Goal: Transaction & Acquisition: Book appointment/travel/reservation

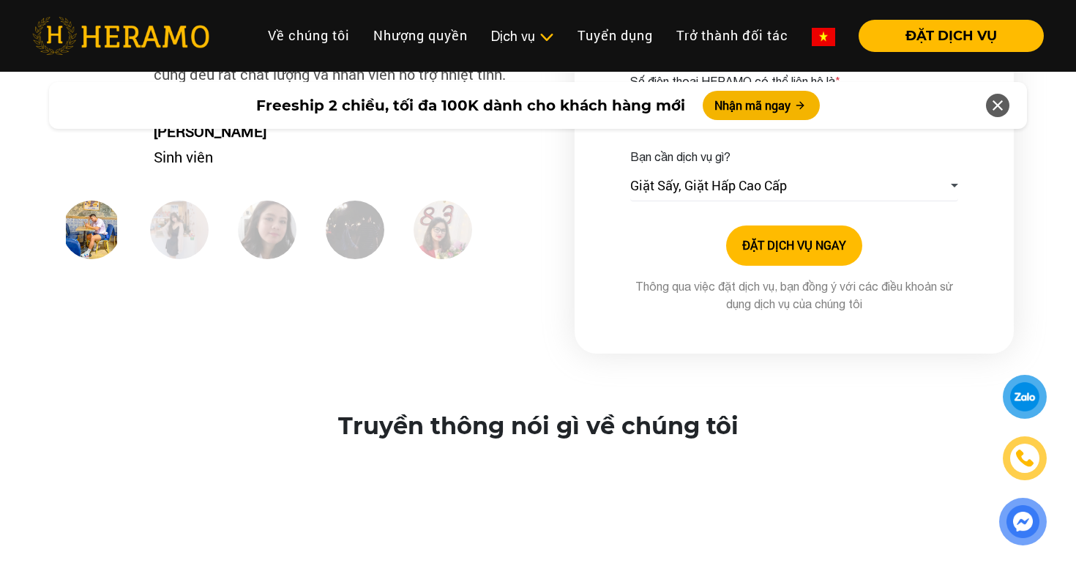
scroll to position [2334, 0]
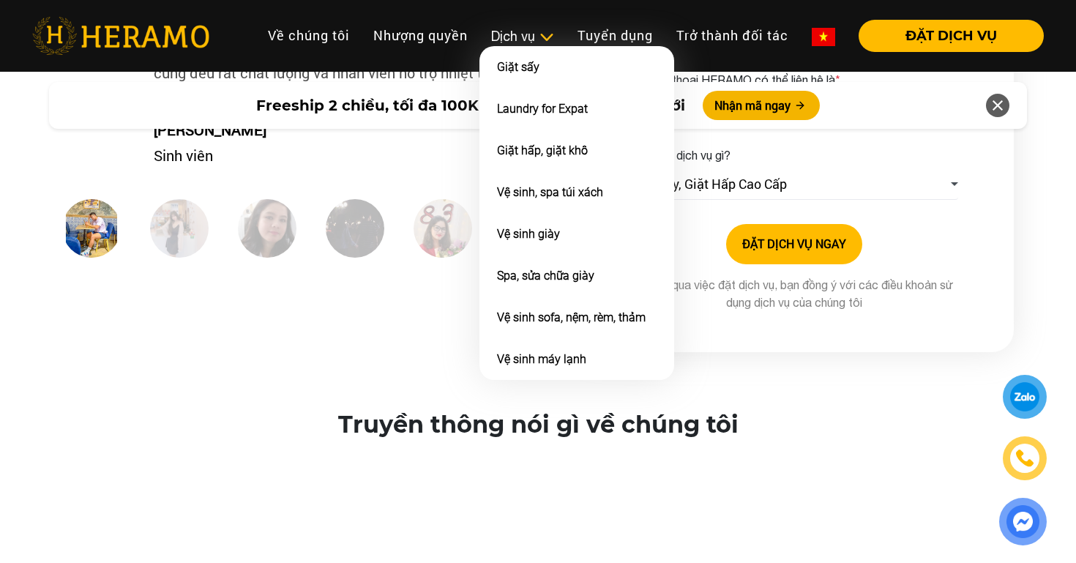
click at [525, 30] on div "Dịch vụ" at bounding box center [522, 36] width 63 height 20
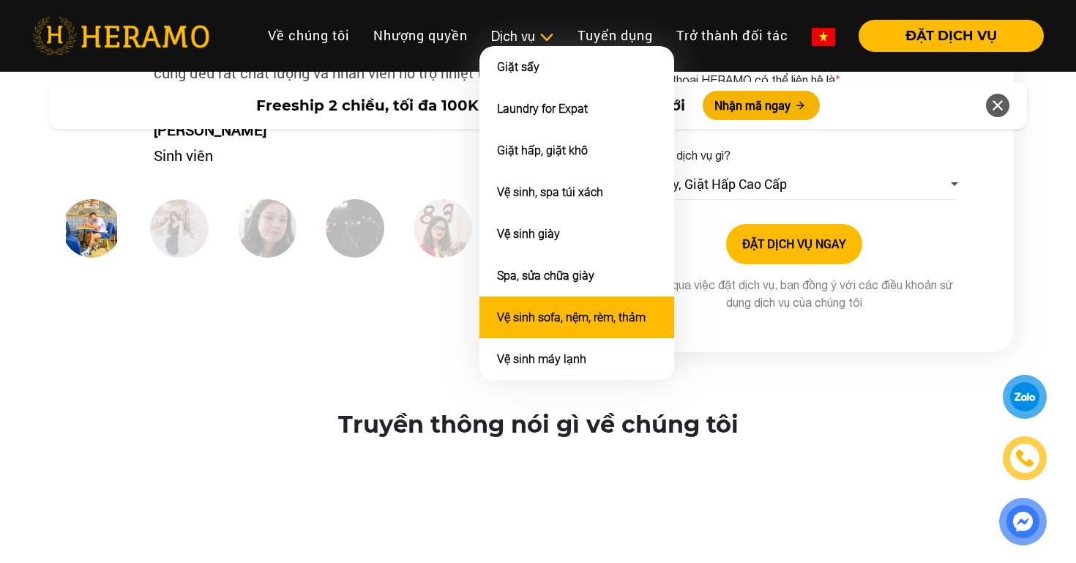
click at [545, 310] on link "Vệ sinh sofa, nệm, rèm, thảm" at bounding box center [571, 317] width 149 height 14
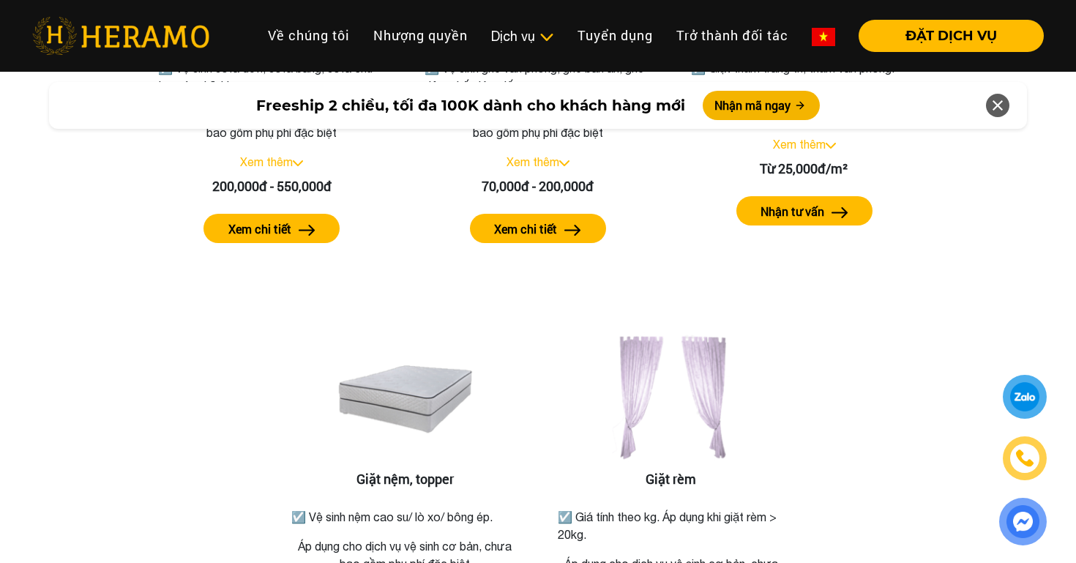
scroll to position [1916, 0]
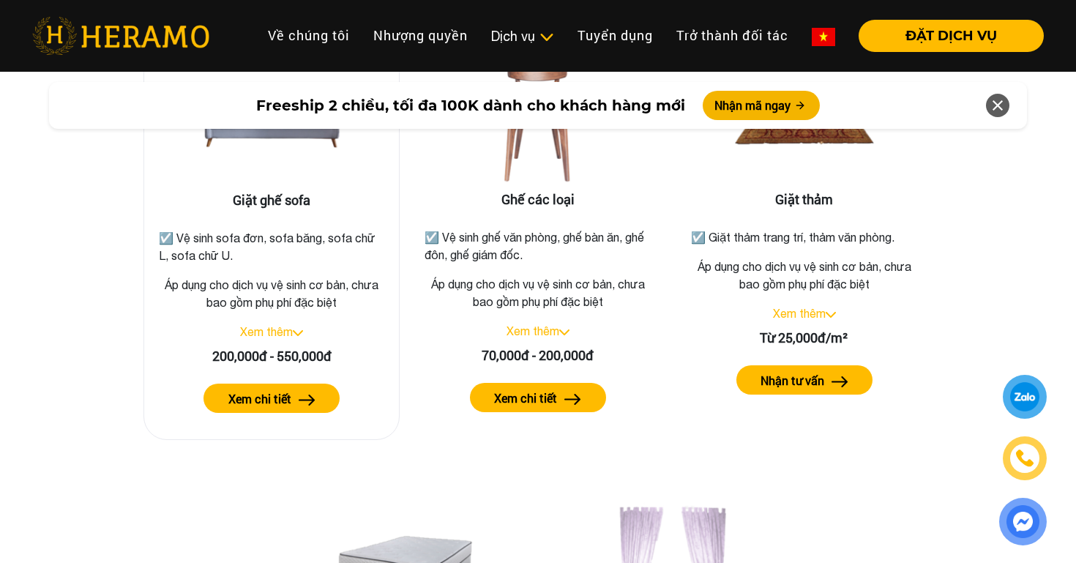
click at [283, 390] on label "Xem chi tiết" at bounding box center [259, 399] width 63 height 18
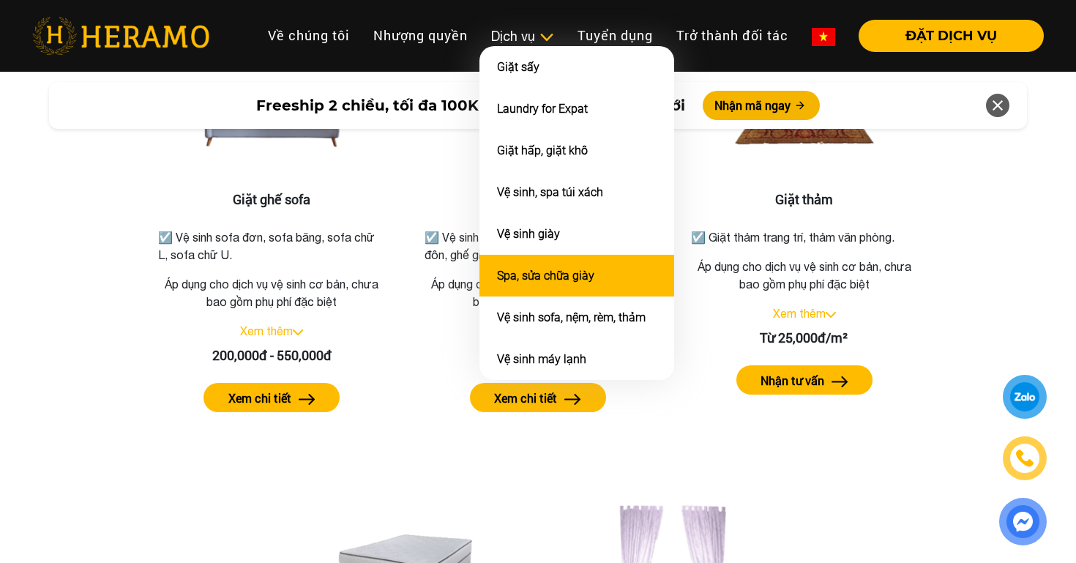
click at [531, 272] on link "Spa, sửa chữa giày" at bounding box center [545, 276] width 97 height 14
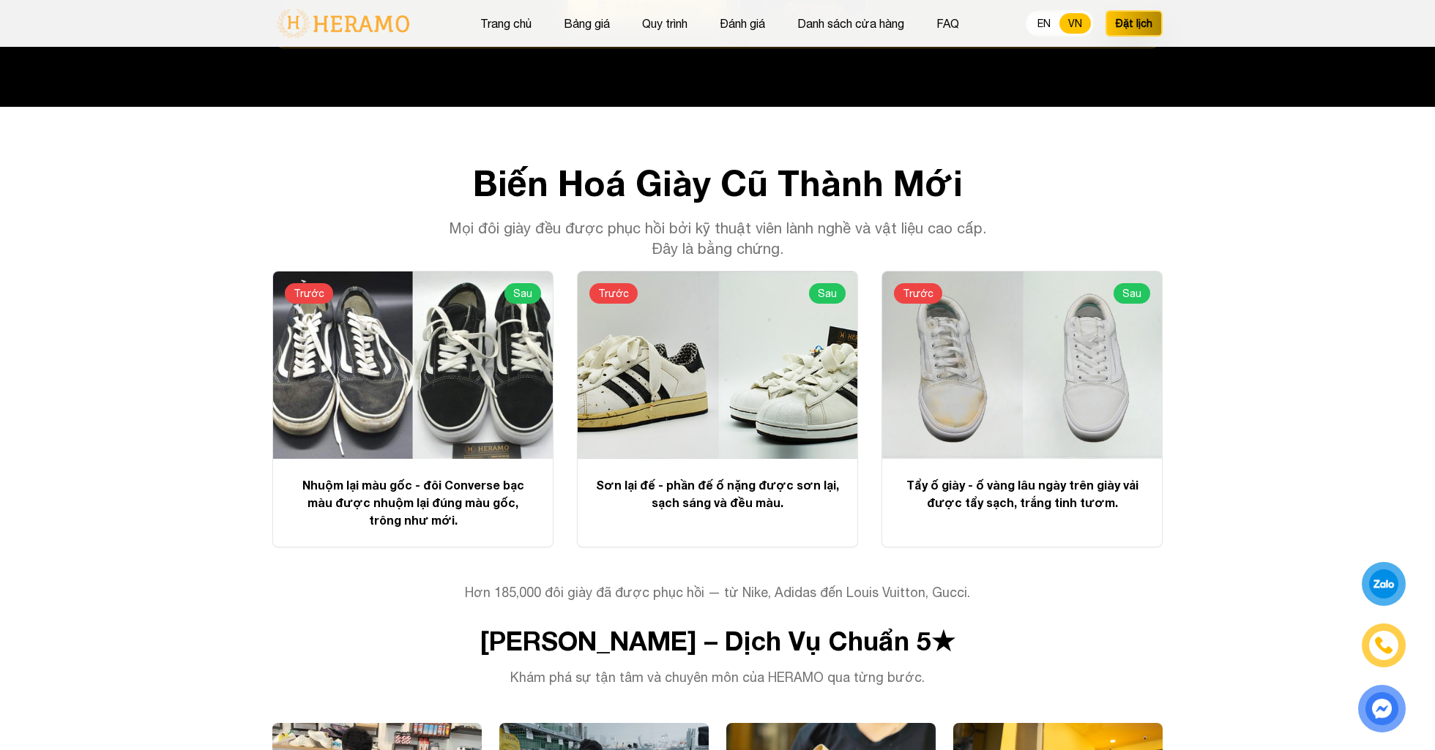
scroll to position [3552, 0]
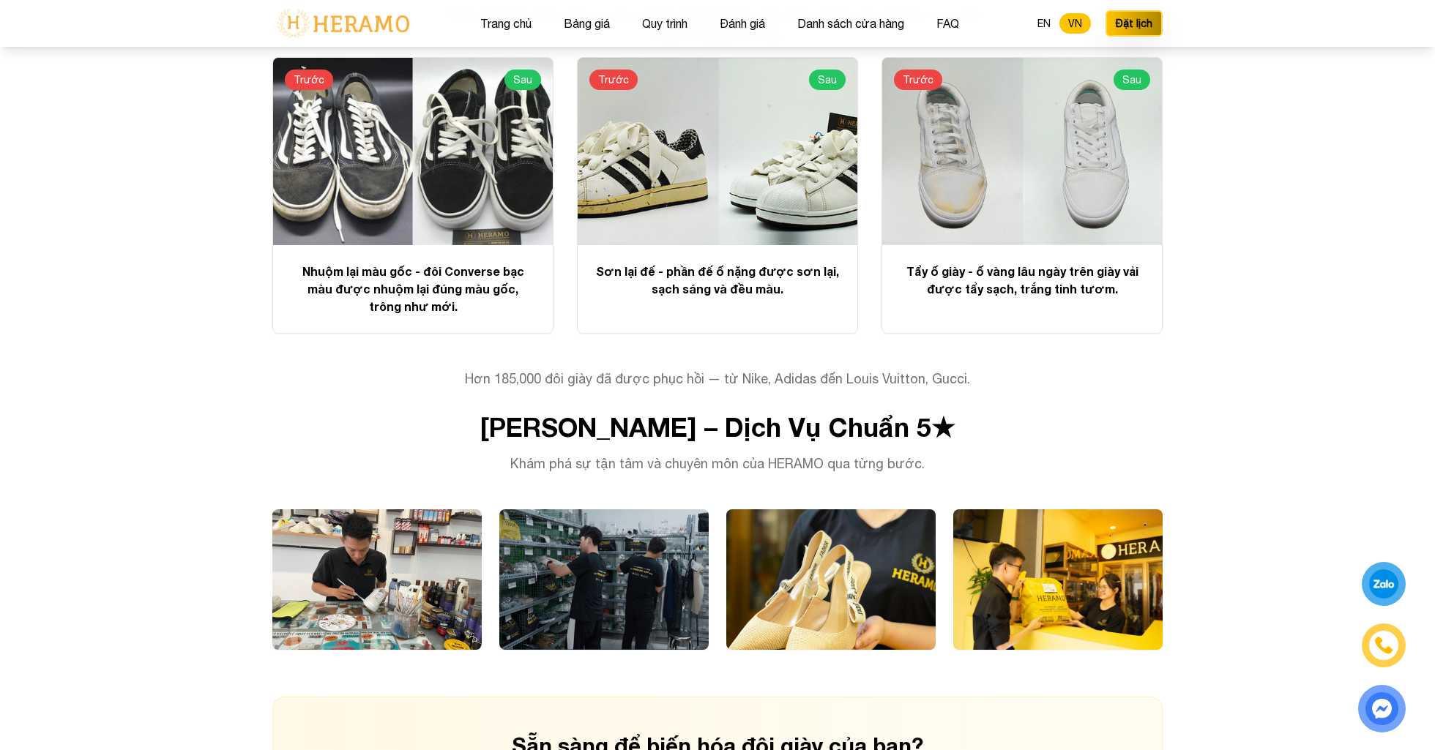
click at [1075, 389] on section "Biến Hoá Giày Cũ Thành Mới Mọi đôi giày đều được phục hồi bởi kỹ thuật viên làn…" at bounding box center [717, 411] width 1435 height 1036
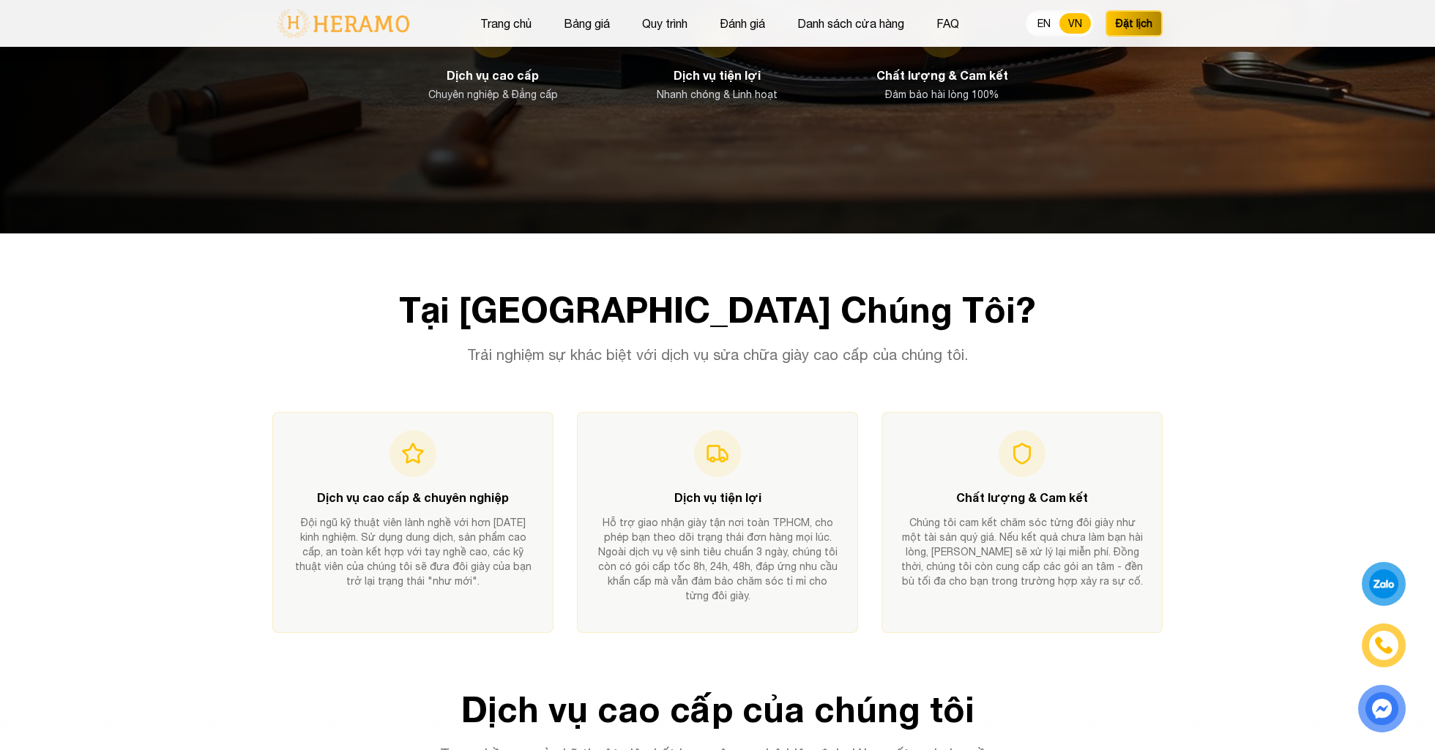
scroll to position [0, 0]
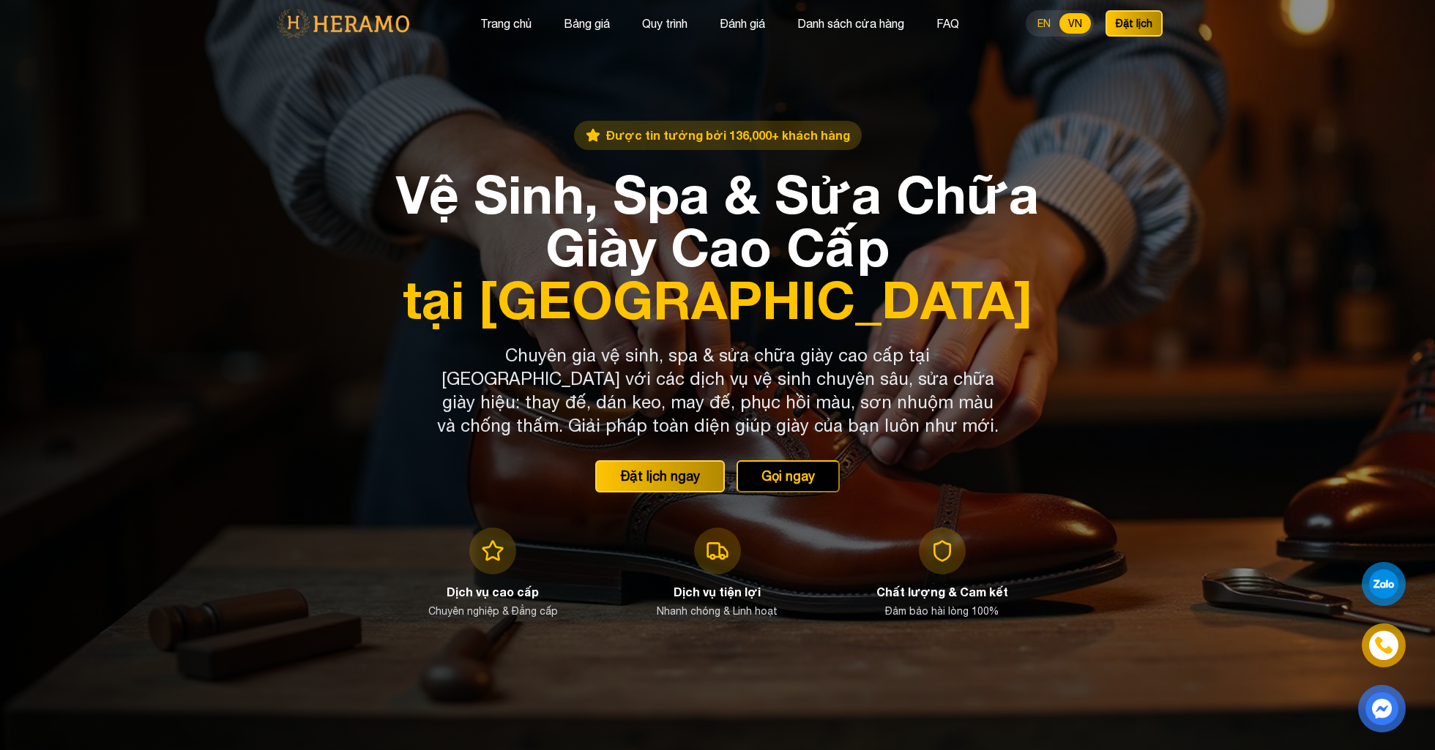
click at [1039, 26] on button "EN" at bounding box center [1043, 23] width 31 height 20
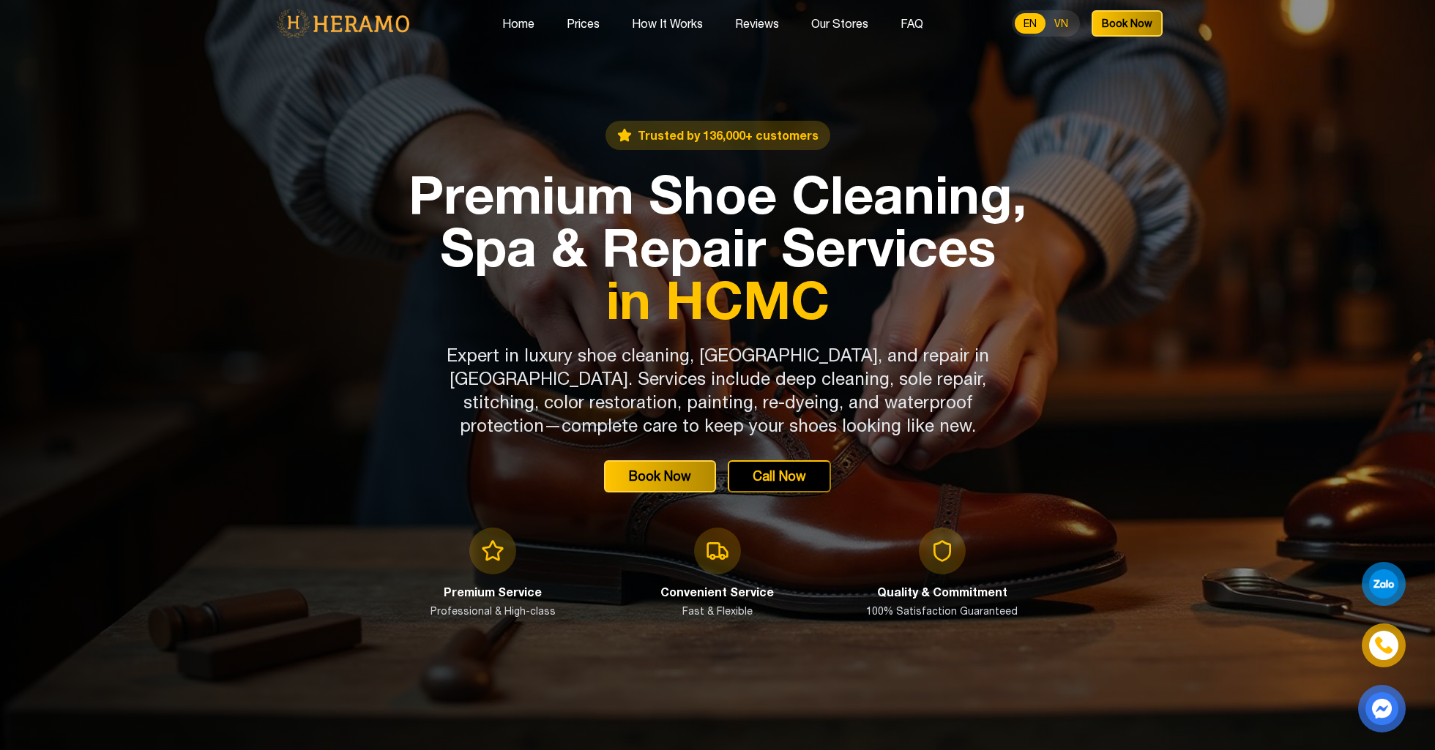
click at [1063, 24] on button "VN" at bounding box center [1060, 23] width 31 height 20
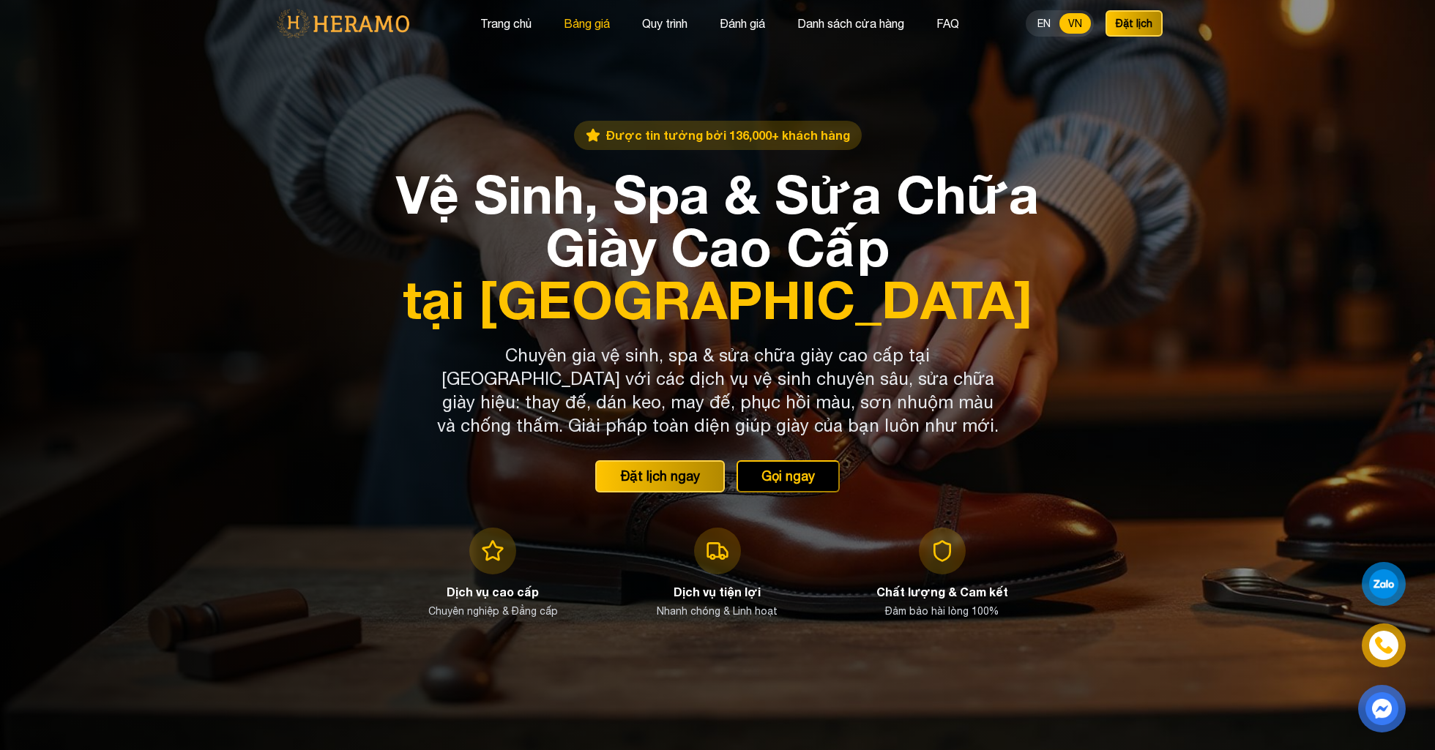
click at [598, 28] on button "Bảng giá" at bounding box center [586, 23] width 55 height 19
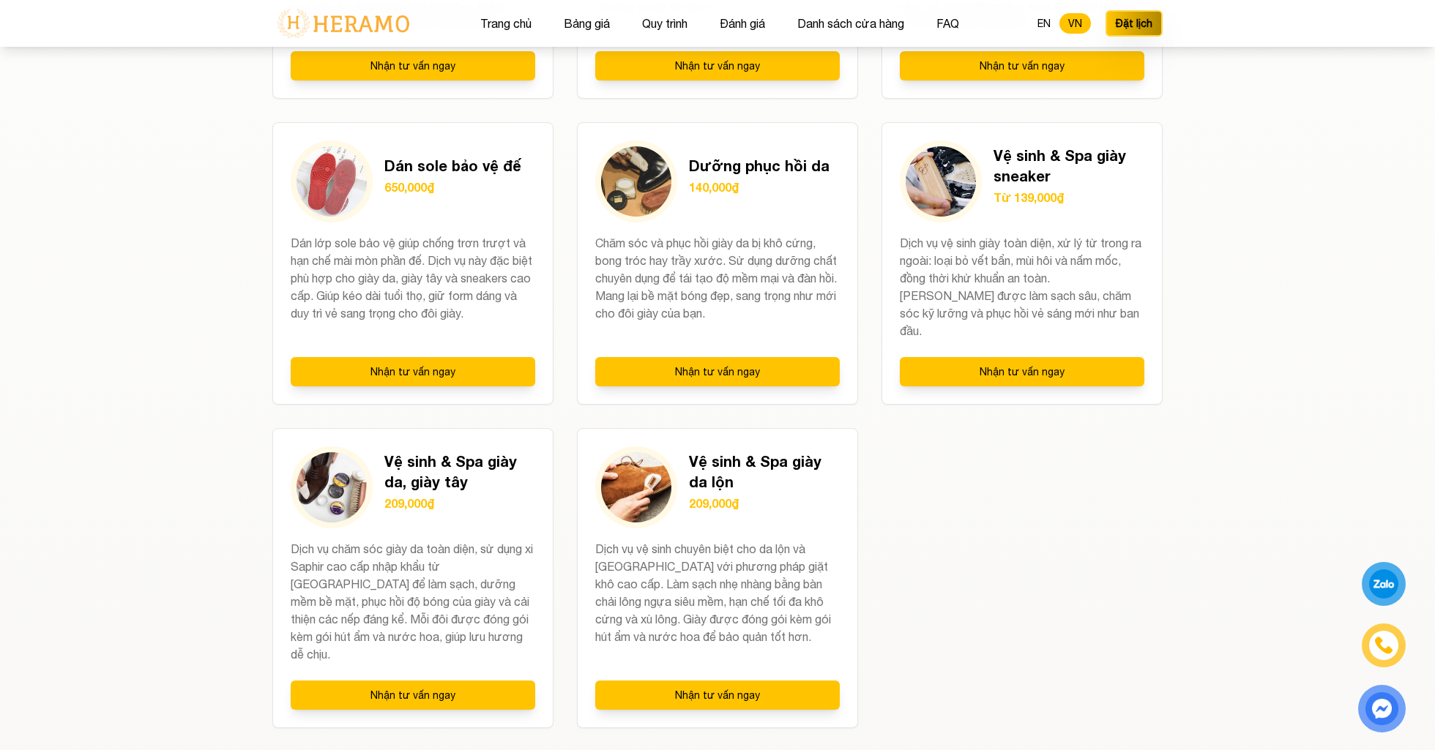
scroll to position [1807, 0]
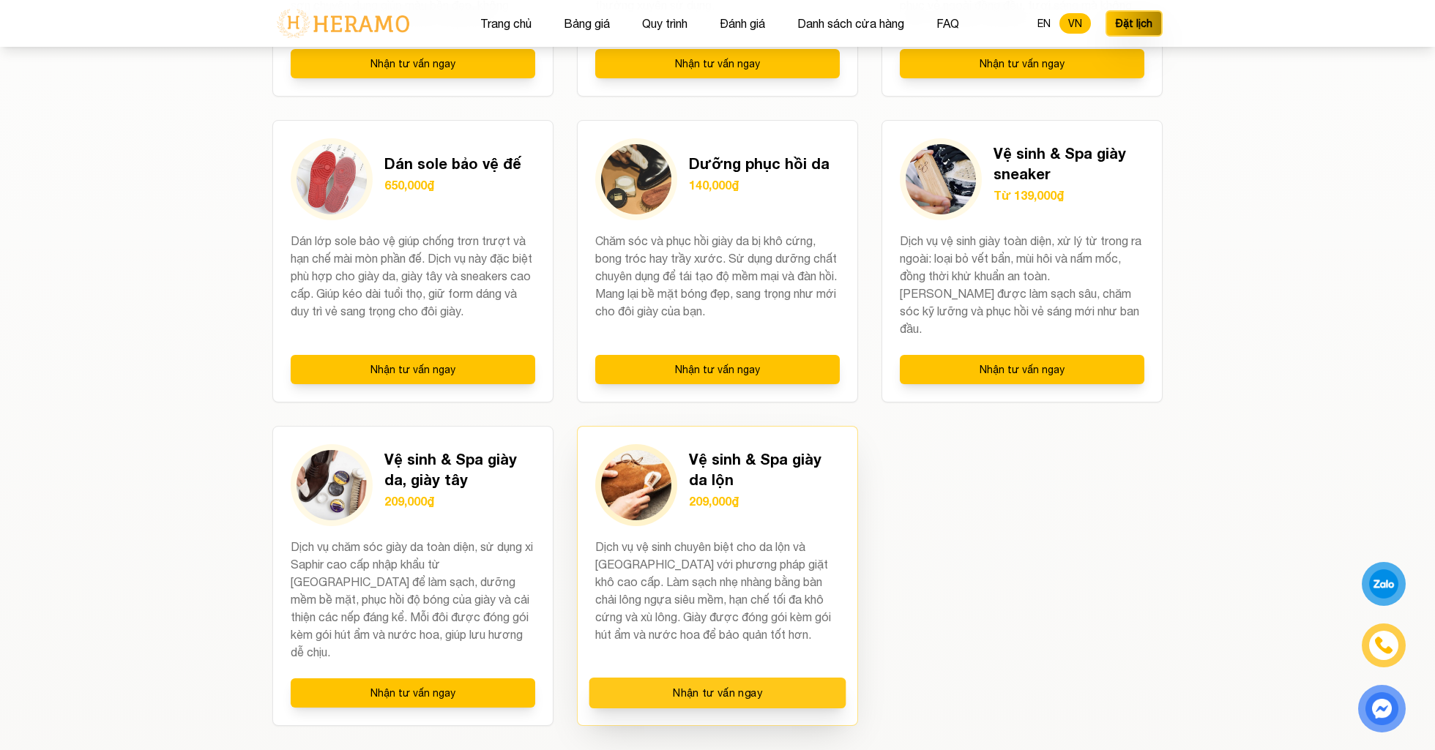
click at [739, 562] on button "Nhận tư vấn ngay" at bounding box center [717, 693] width 257 height 31
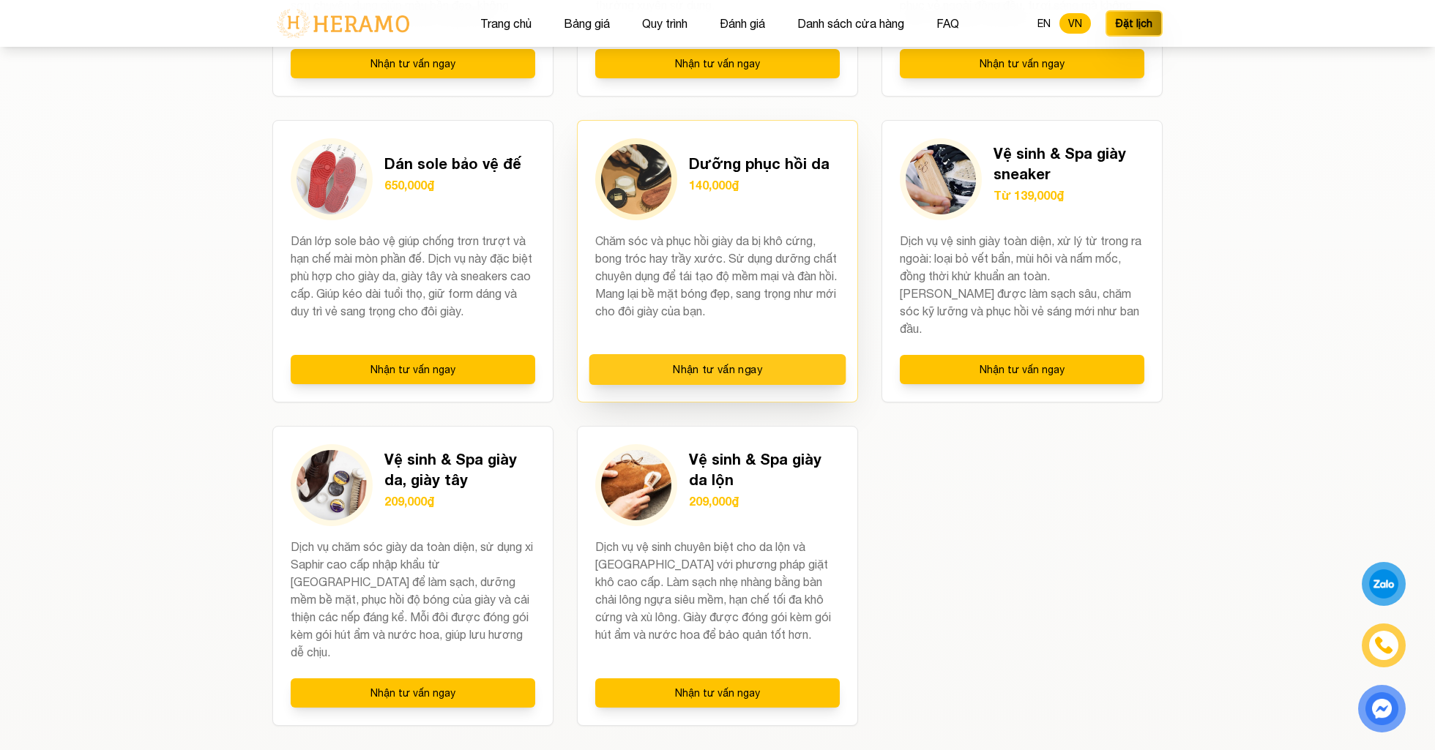
click at [786, 354] on button "Nhận tư vấn ngay" at bounding box center [717, 369] width 257 height 31
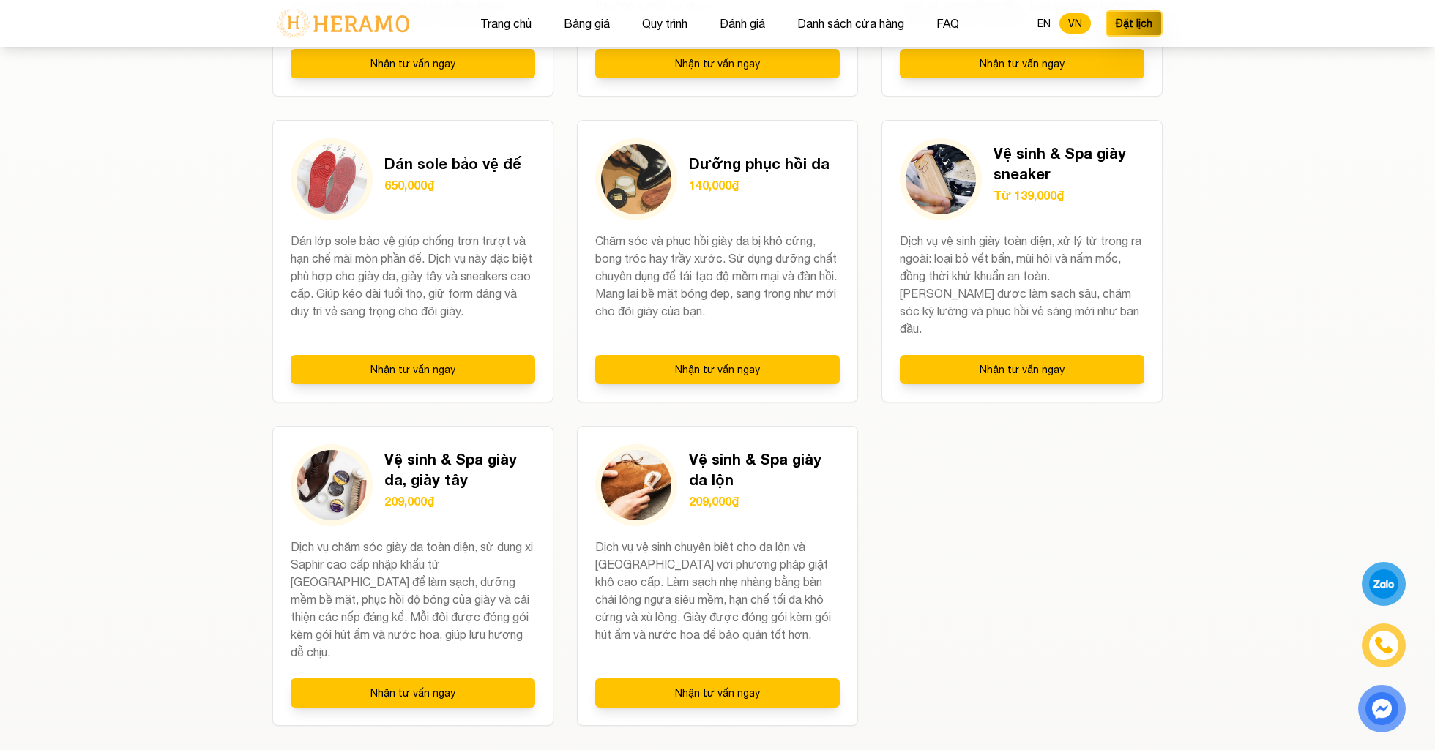
click at [1014, 524] on div "PHỔ BIẾN NHẤT Dán/Ép keo giày Từ 180,000đ Xử lý tình trạng hở keo, bong tróc gi…" at bounding box center [717, 134] width 890 height 1184
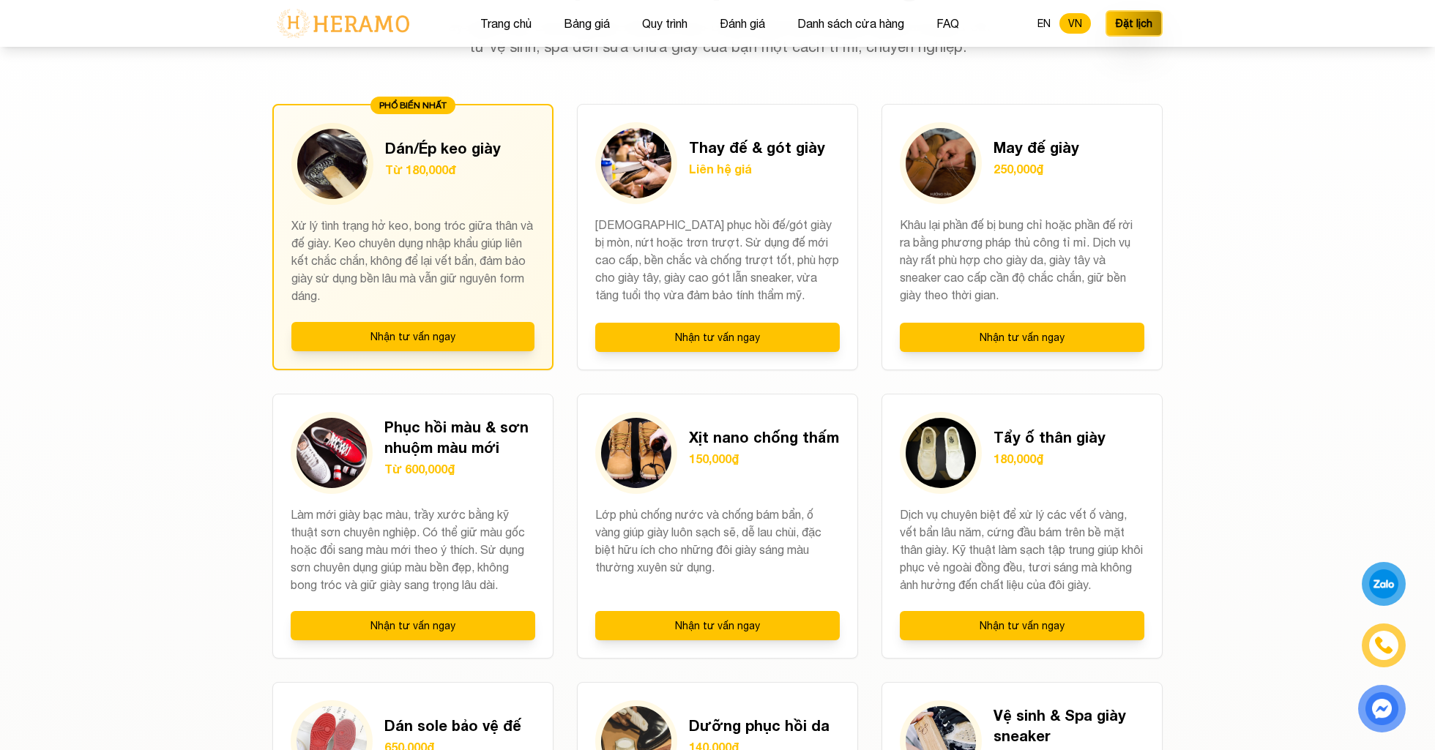
scroll to position [1246, 0]
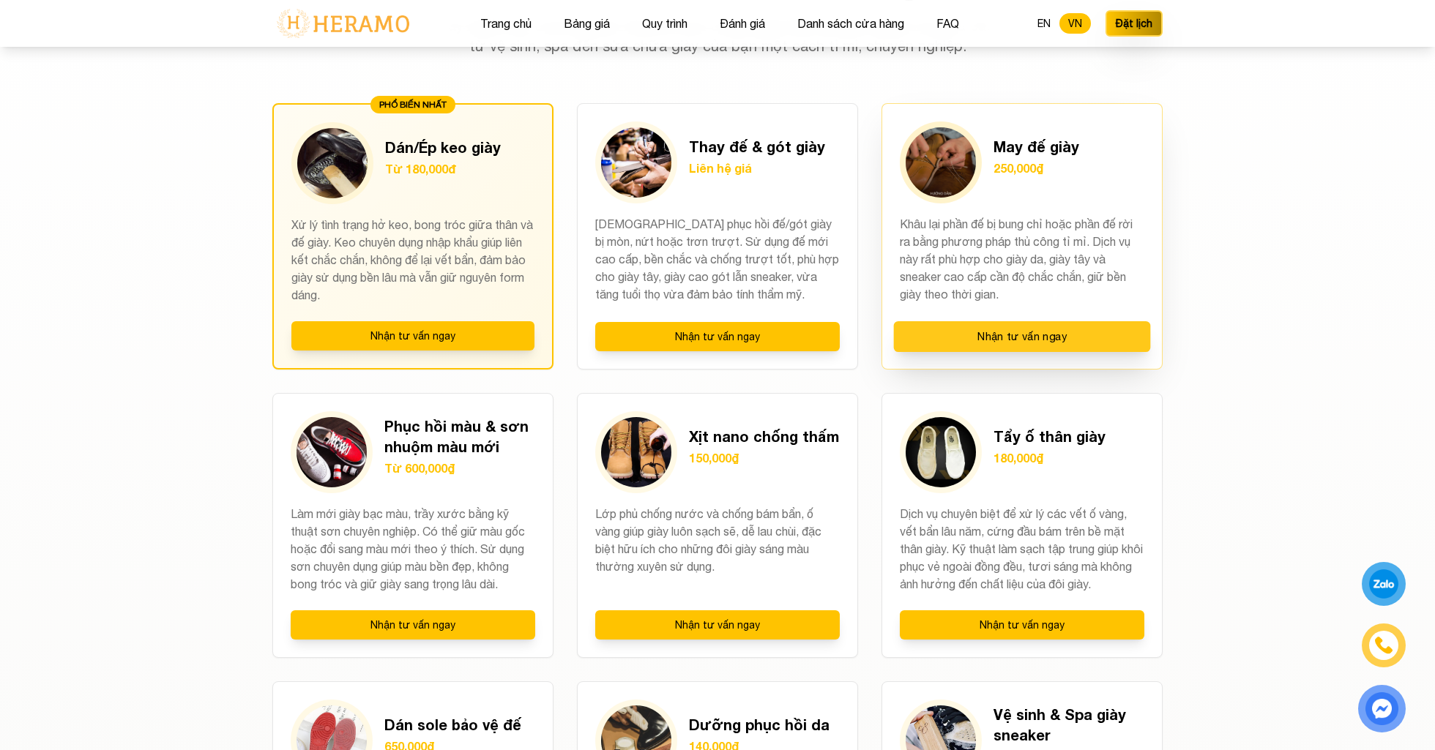
click at [1075, 337] on button "Nhận tư vấn ngay" at bounding box center [1022, 336] width 257 height 31
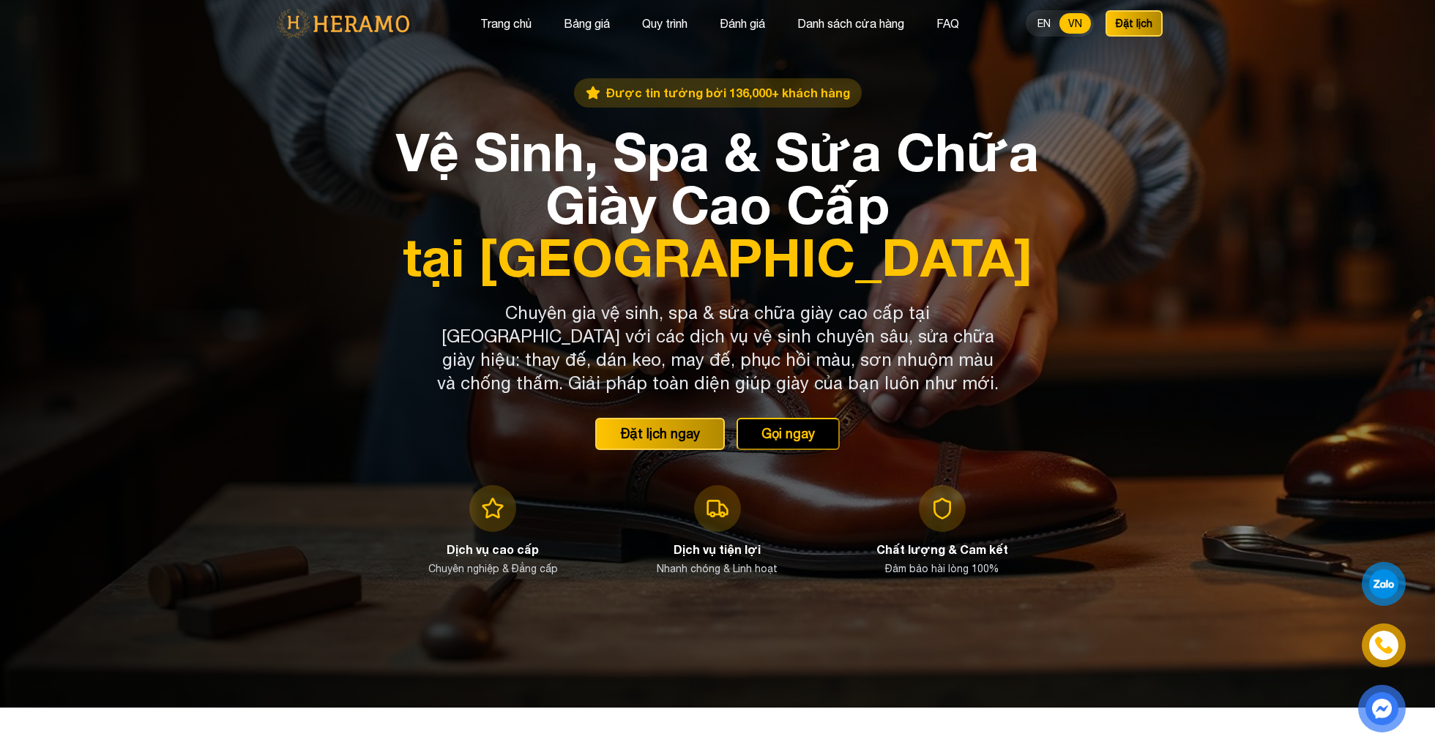
scroll to position [0, 0]
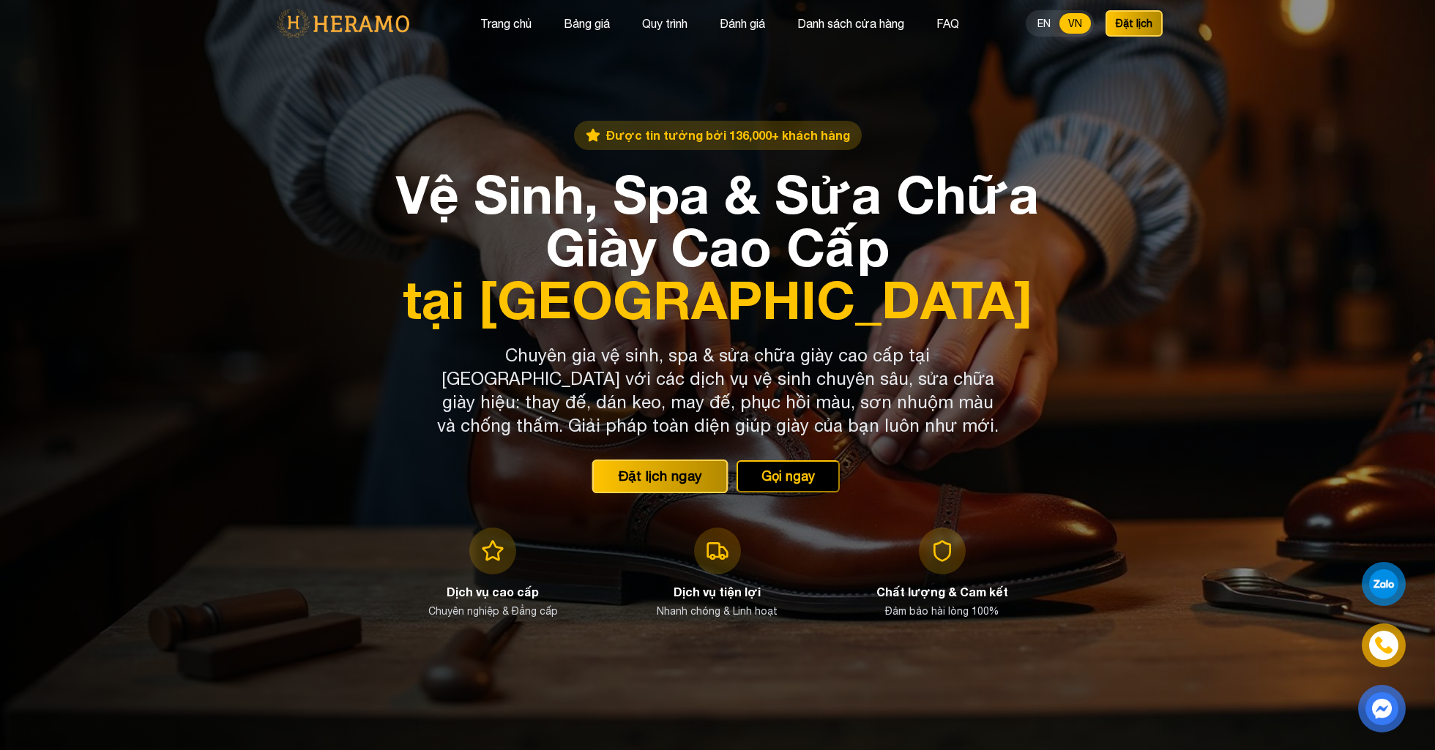
click at [665, 479] on button "Đặt lịch ngay" at bounding box center [660, 476] width 136 height 34
click at [799, 470] on button "Gọi ngay" at bounding box center [787, 476] width 108 height 34
click at [1075, 310] on div at bounding box center [717, 375] width 1435 height 750
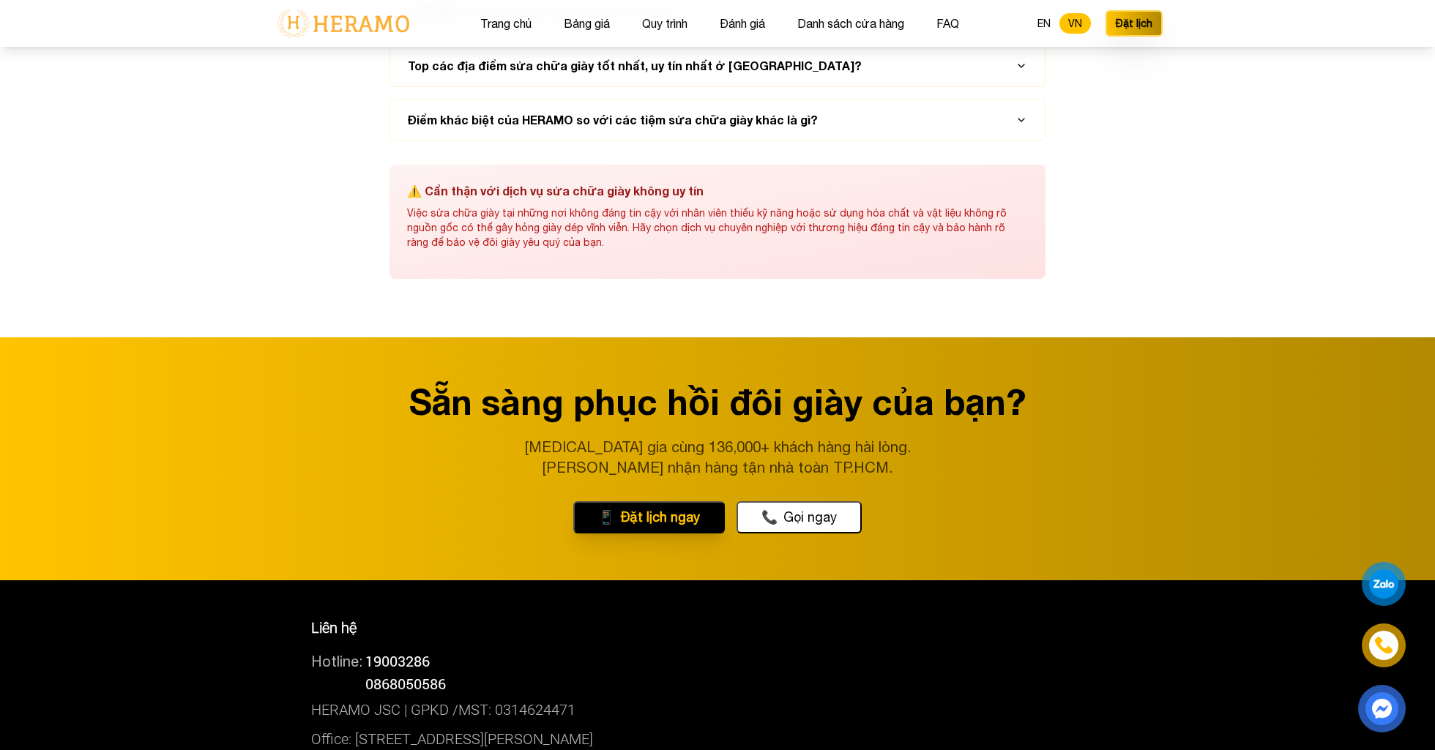
scroll to position [8655, 0]
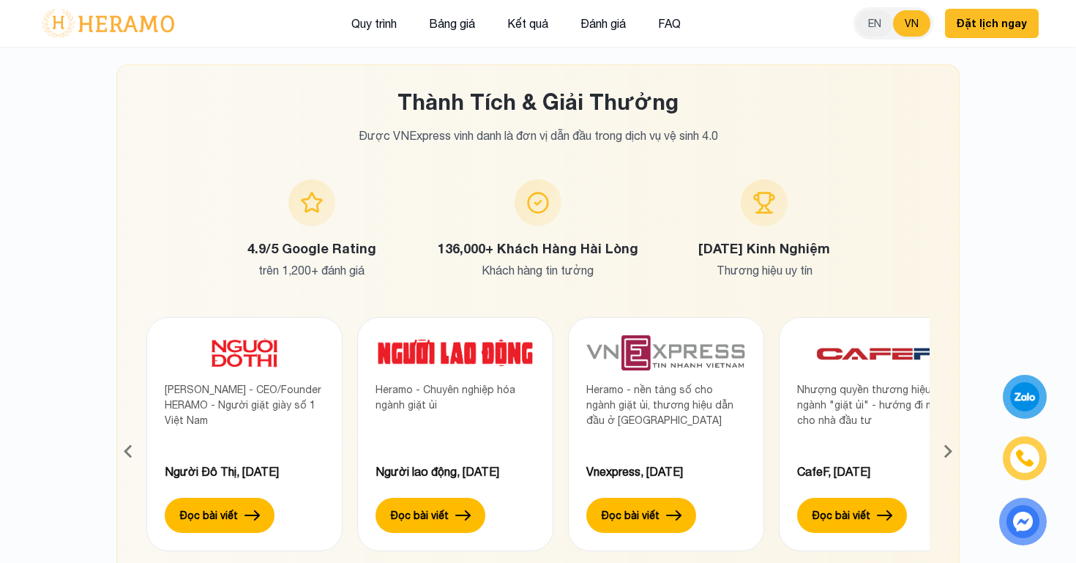
scroll to position [6751, 0]
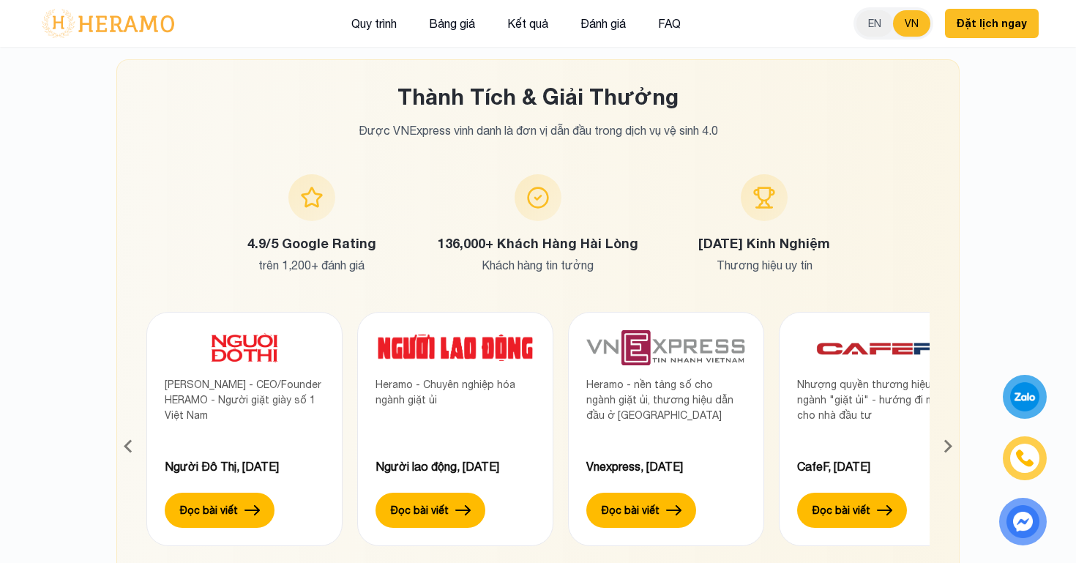
click at [1028, 184] on div "Khách Hàng Nói Gì Về HERAMO? Hàng nghìn khách hàng đã tin tưởng và hài lòng với…" at bounding box center [538, 29] width 1025 height 1135
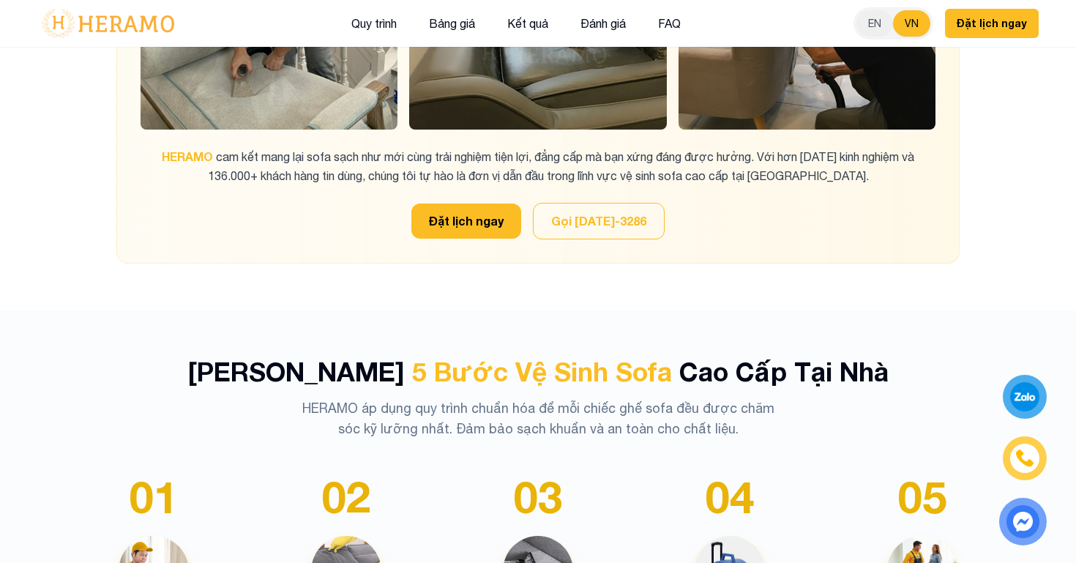
scroll to position [2252, 0]
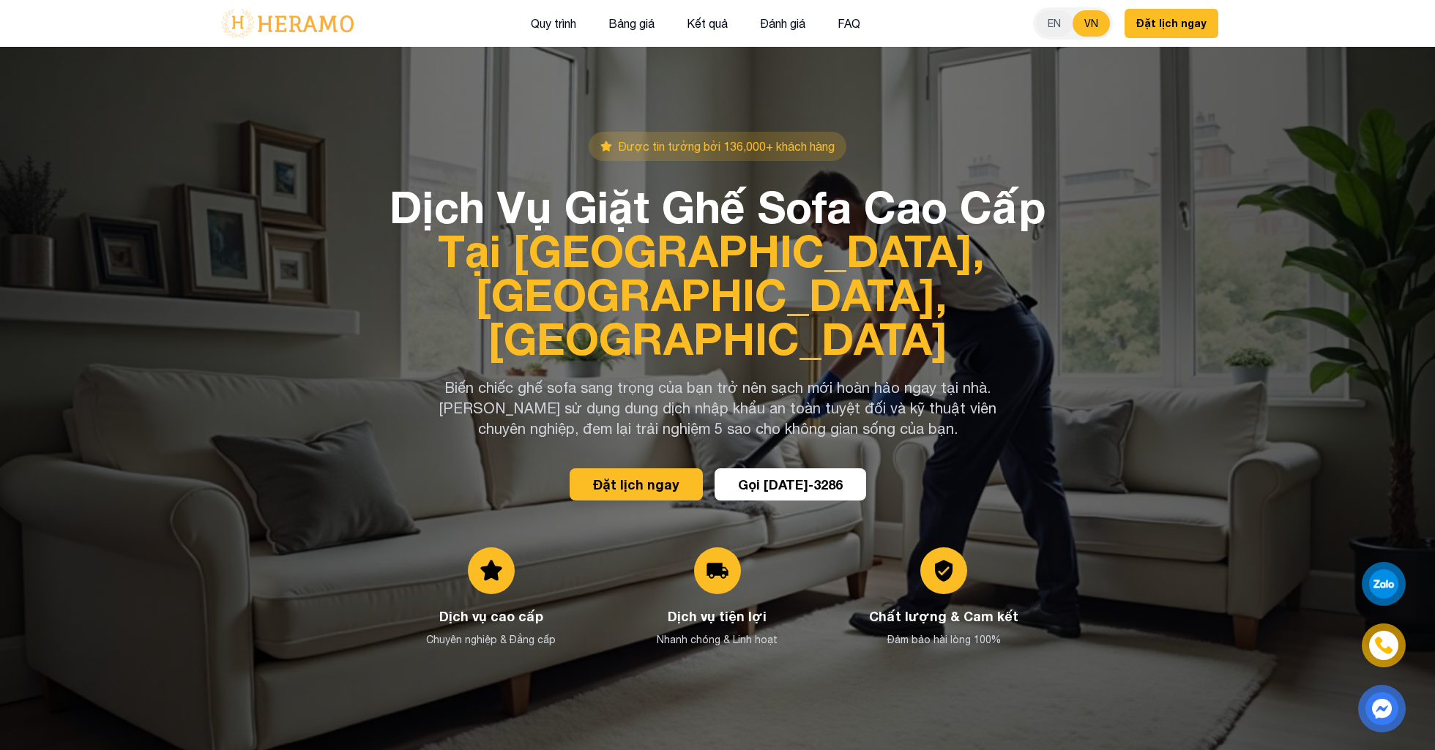
scroll to position [0, 0]
